Goal: Check status: Check status

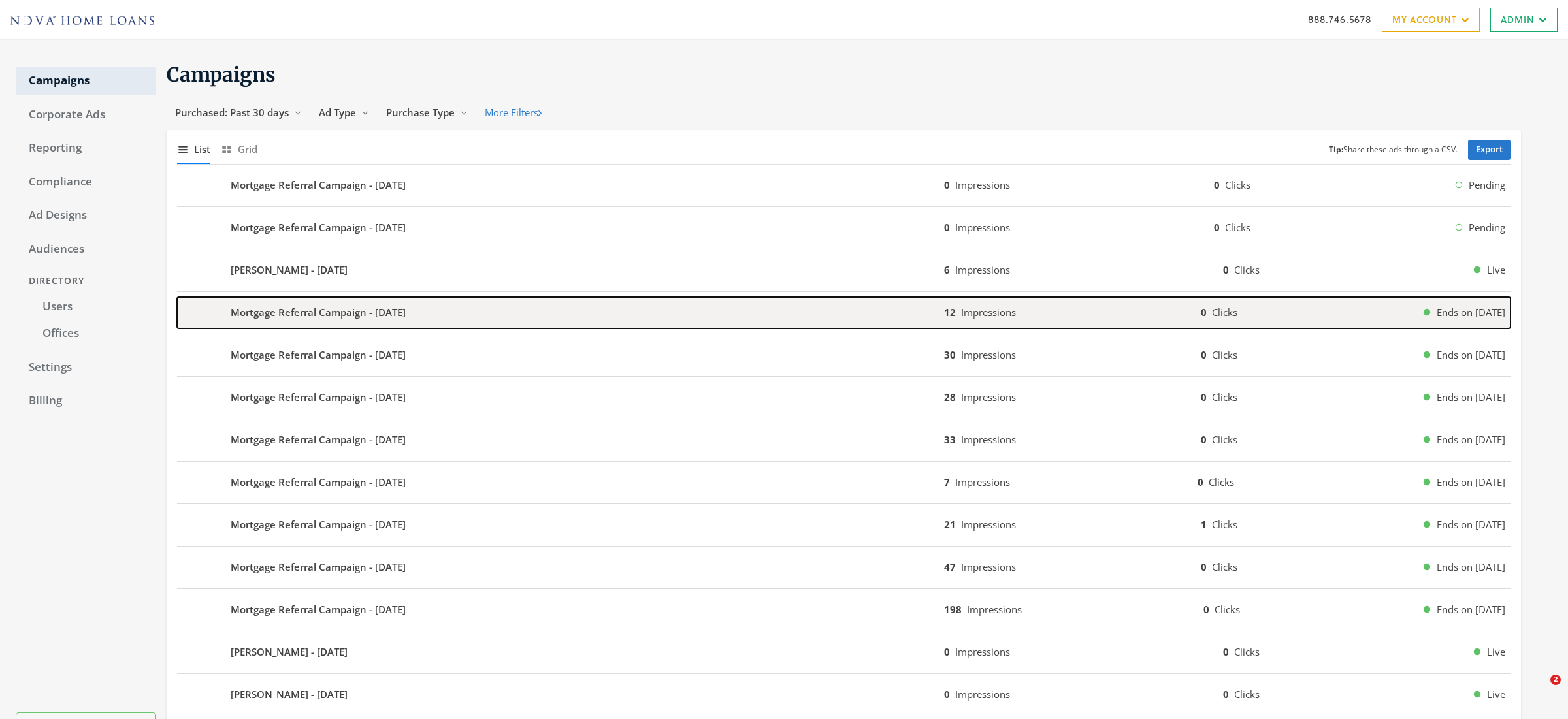
click at [373, 316] on b "Mortgage Referral Campaign - [DATE]" at bounding box center [318, 313] width 175 height 15
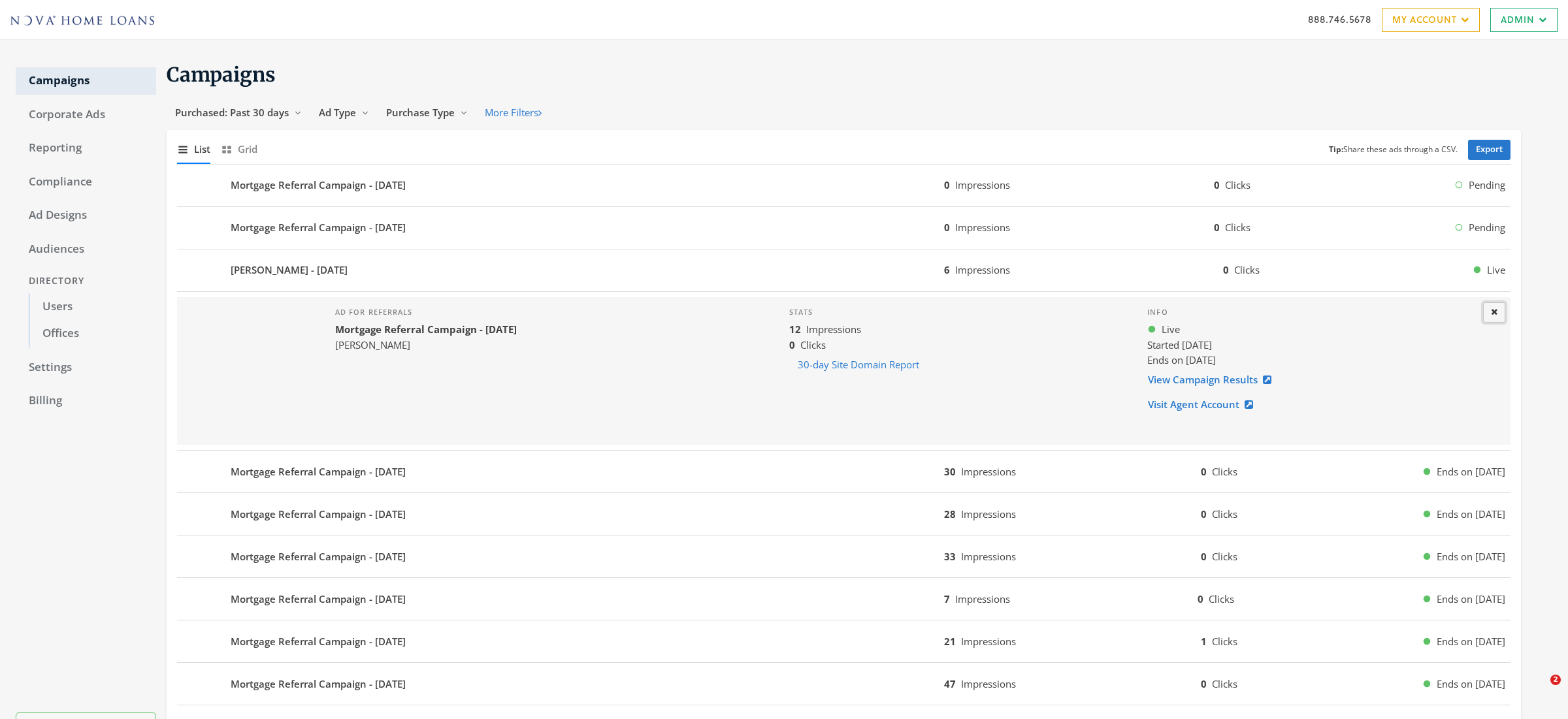
click at [1497, 313] on button "Close" at bounding box center [1494, 313] width 22 height 20
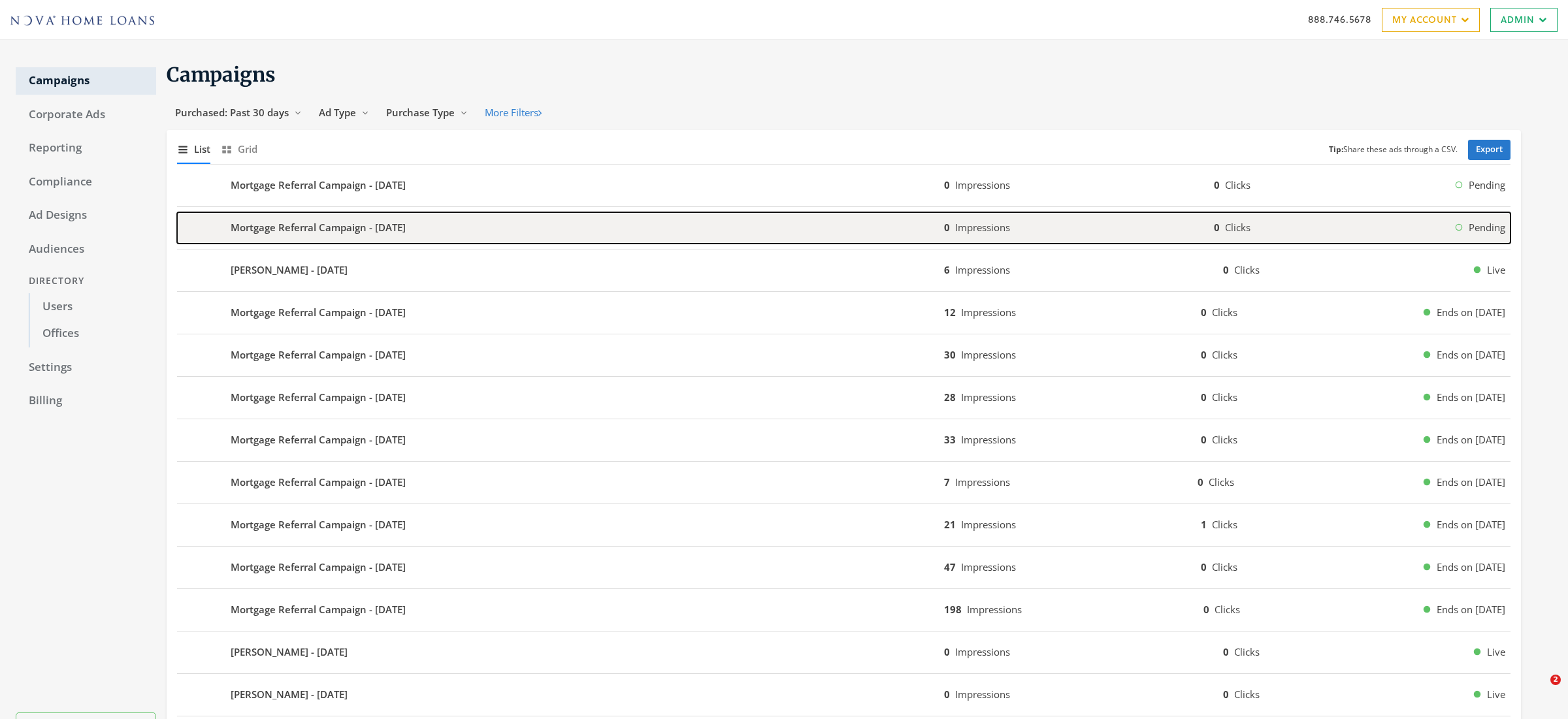
click at [477, 215] on div "Mortgage Referral Campaign - [DATE]" at bounding box center [561, 227] width 767 height 32
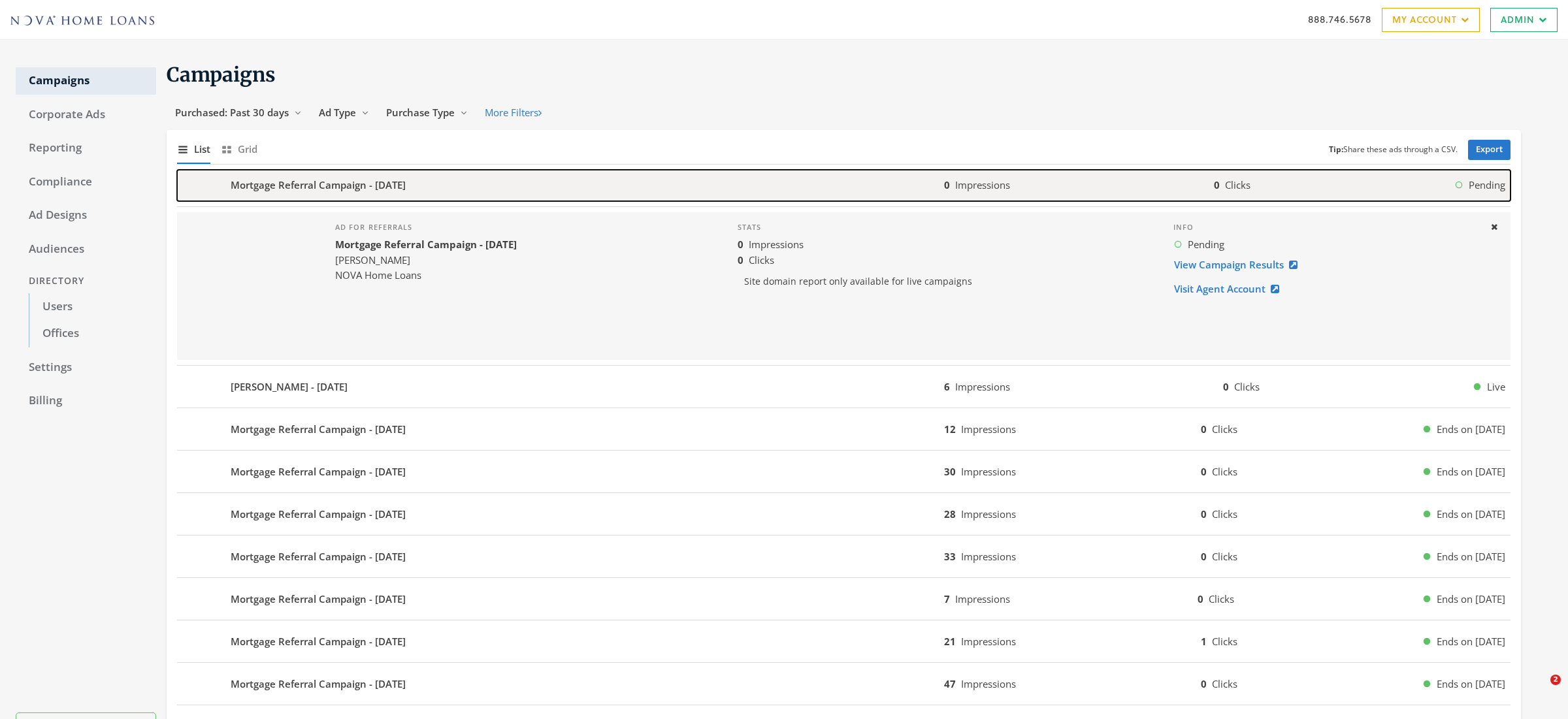
click at [419, 174] on div "Mortgage Referral Campaign - [DATE]" at bounding box center [561, 185] width 767 height 32
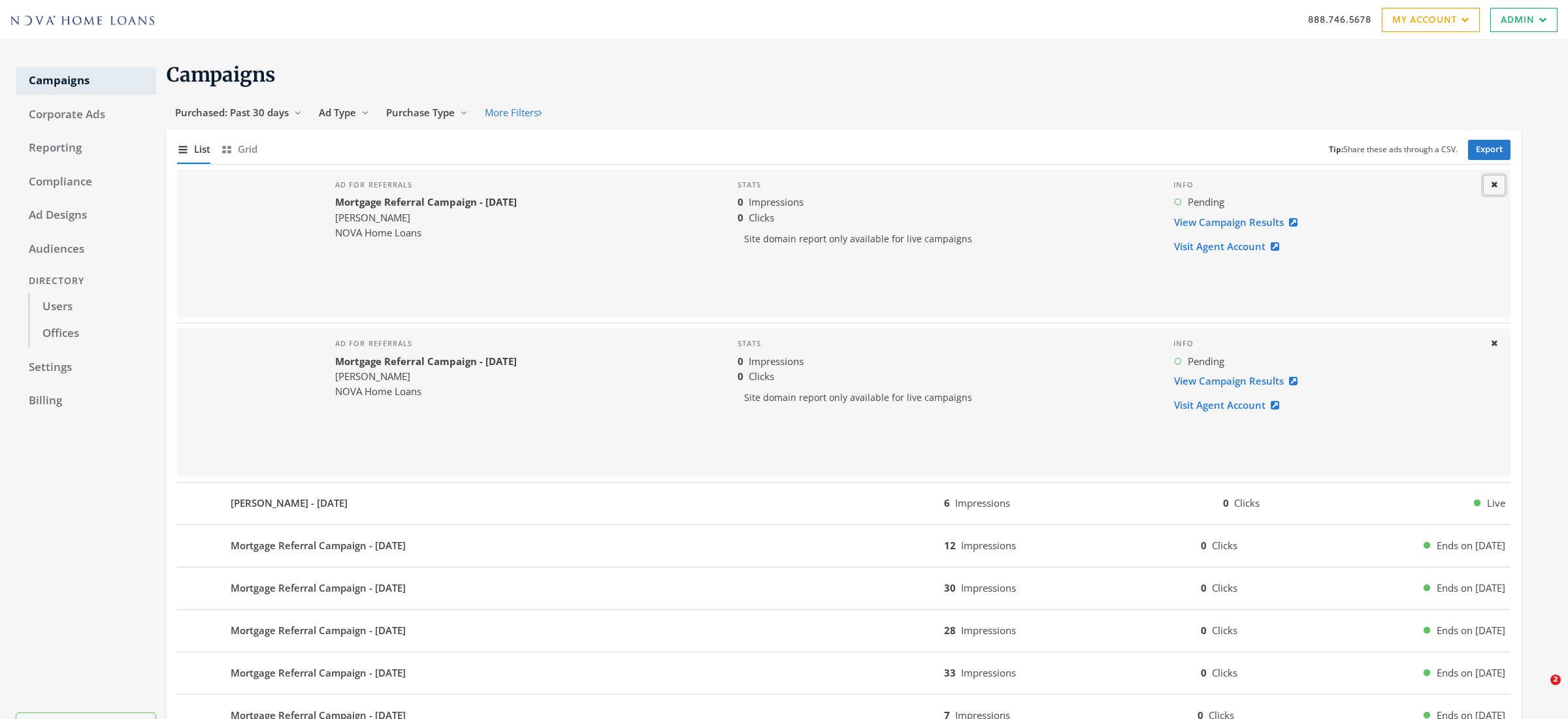
click at [1492, 182] on icon at bounding box center [1494, 185] width 7 height 9
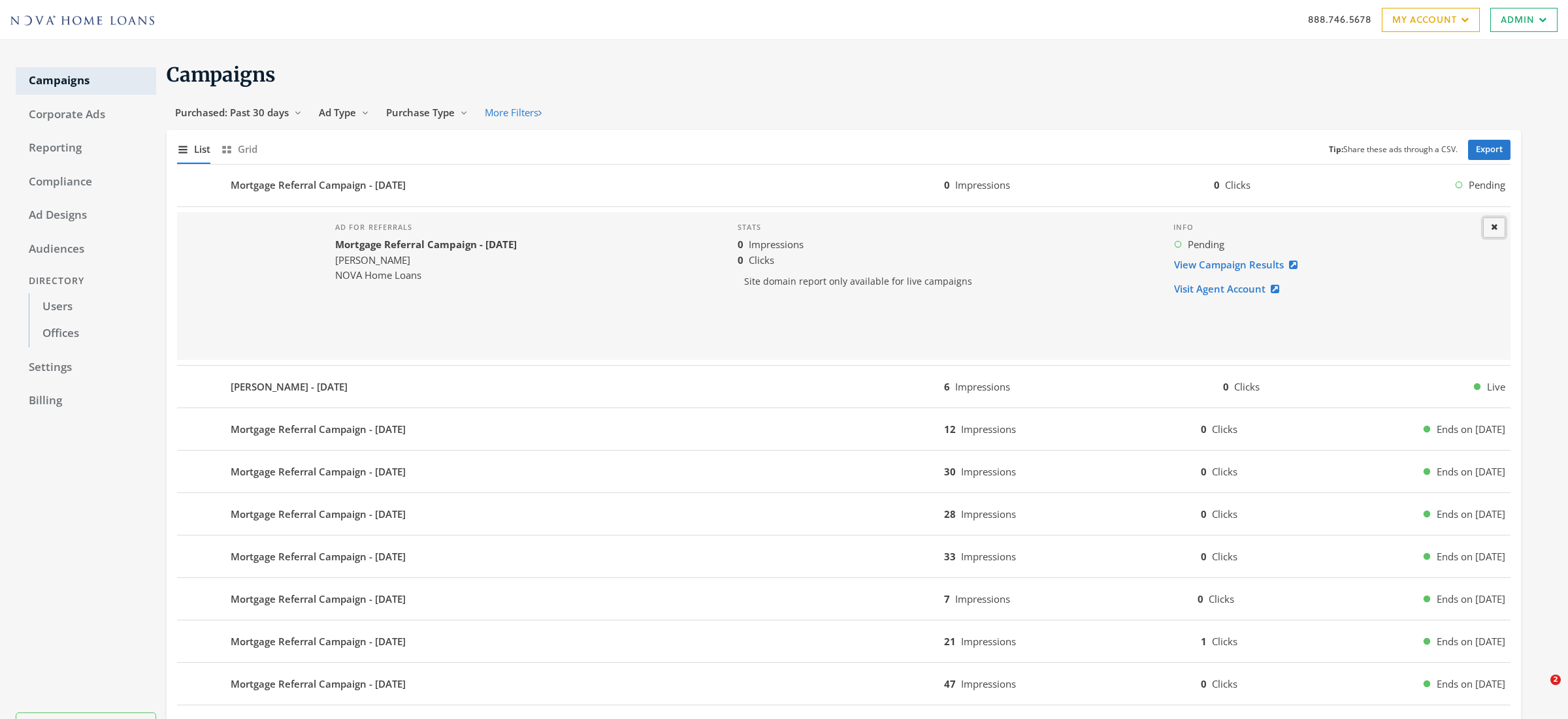
click at [1493, 221] on button "Close" at bounding box center [1494, 227] width 22 height 20
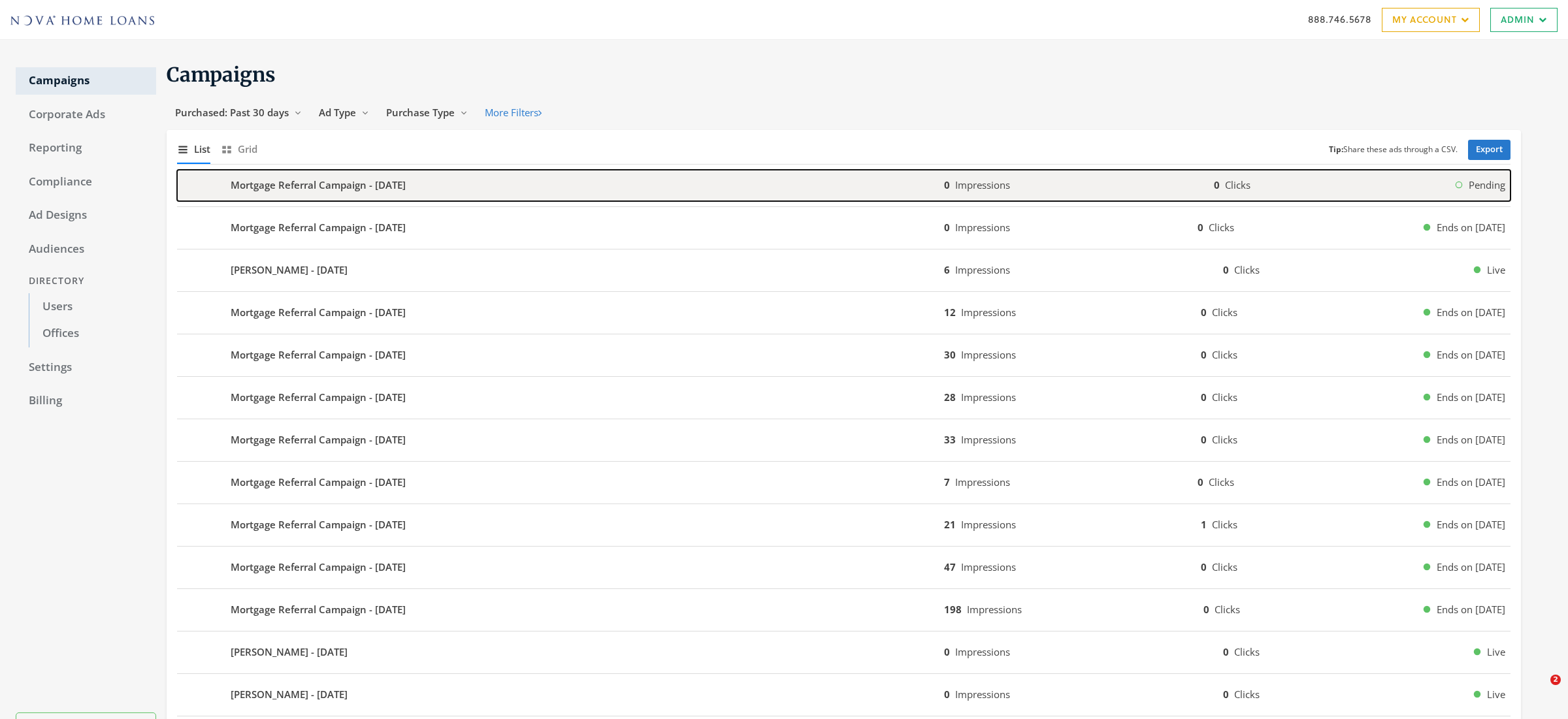
click at [426, 181] on div "Mortgage Referral Campaign - [DATE]" at bounding box center [561, 185] width 767 height 32
